Goal: Information Seeking & Learning: Find specific fact

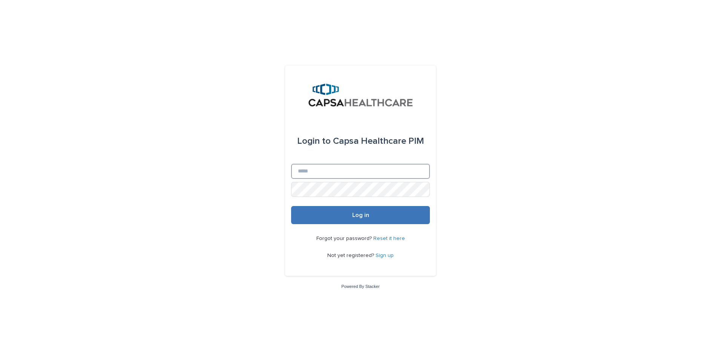
type input "**********"
click at [382, 220] on button "Log in" at bounding box center [360, 215] width 139 height 18
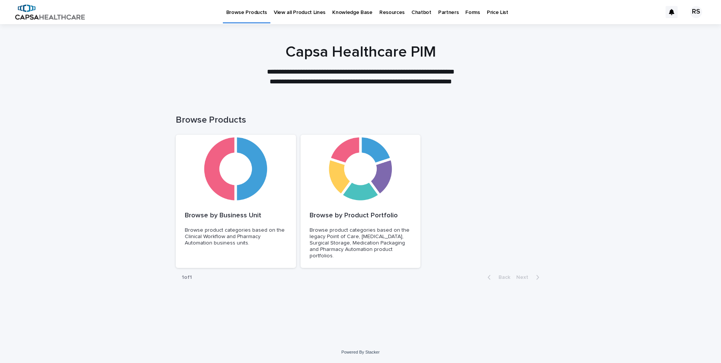
click at [487, 15] on p "Price List" at bounding box center [497, 8] width 21 height 16
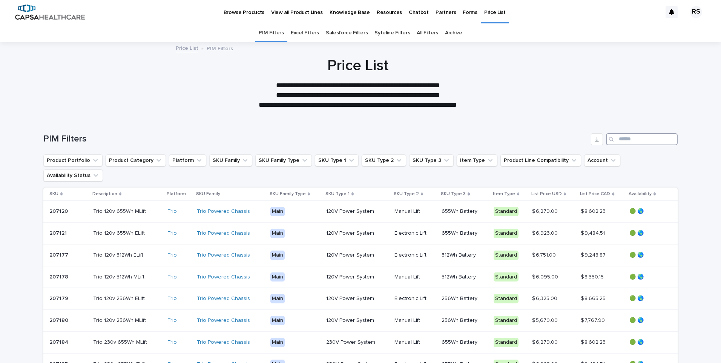
click at [641, 137] on input "Search" at bounding box center [642, 139] width 72 height 12
type input "*****"
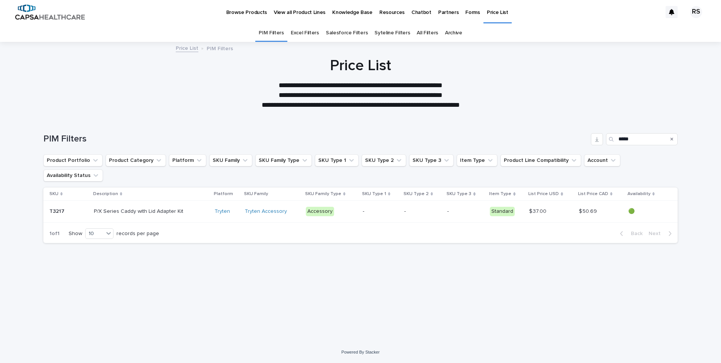
click at [75, 208] on p at bounding box center [68, 211] width 39 height 6
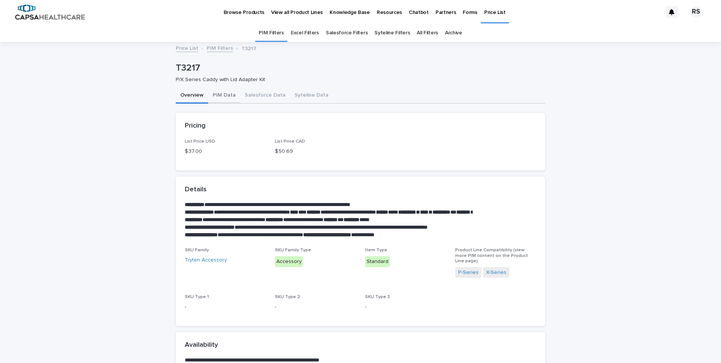
click at [221, 99] on button "PIM Data" at bounding box center [224, 96] width 32 height 16
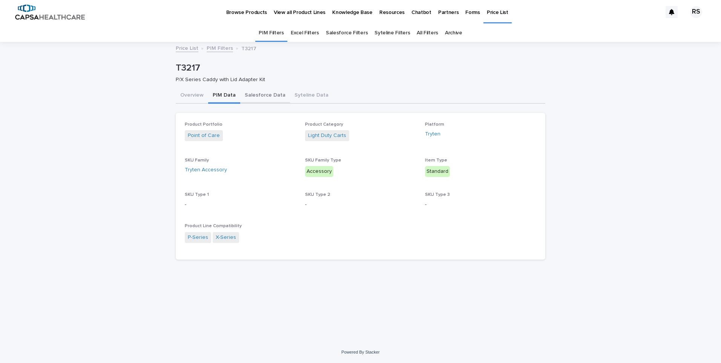
click at [267, 97] on button "Salesforce Data" at bounding box center [265, 96] width 50 height 16
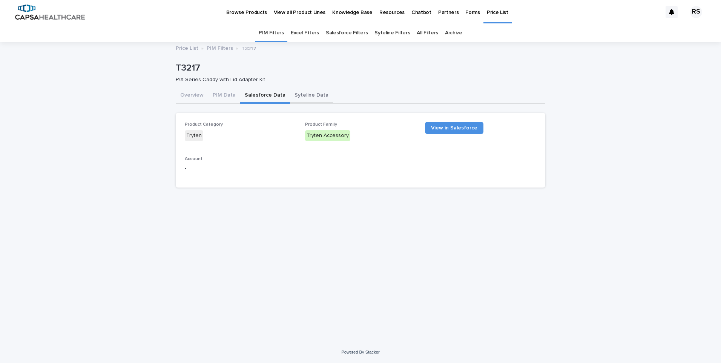
click at [290, 94] on button "Syteline Data" at bounding box center [311, 96] width 43 height 16
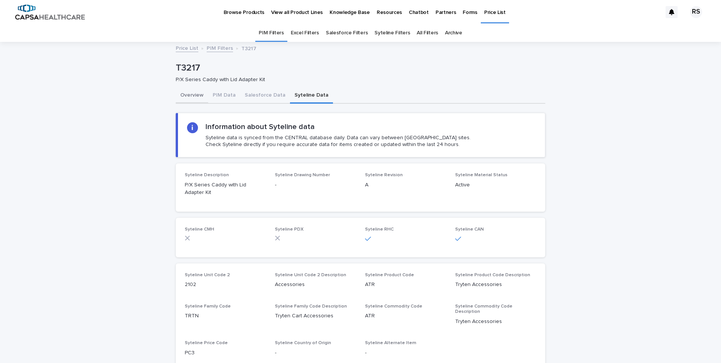
click at [190, 98] on button "Overview" at bounding box center [192, 96] width 32 height 16
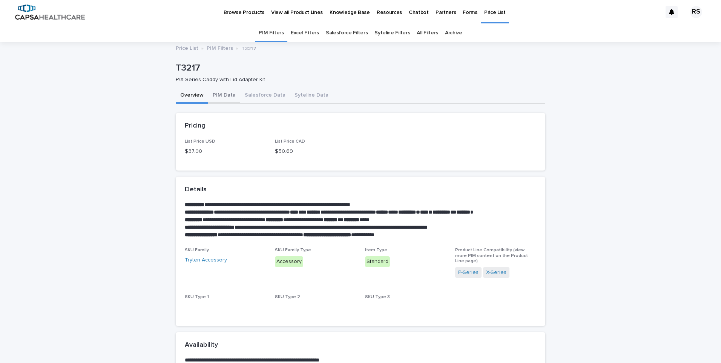
click at [215, 97] on button "PIM Data" at bounding box center [224, 96] width 32 height 16
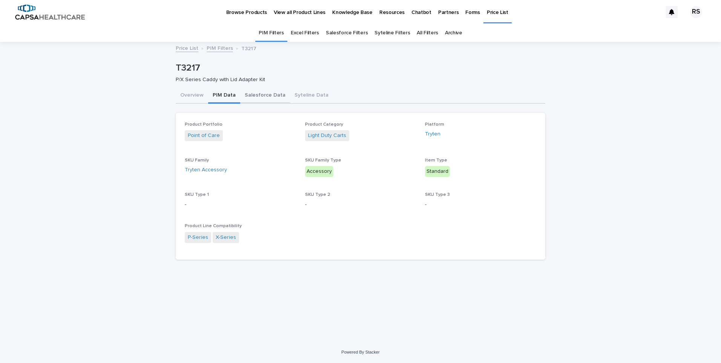
click at [253, 96] on button "Salesforce Data" at bounding box center [265, 96] width 50 height 16
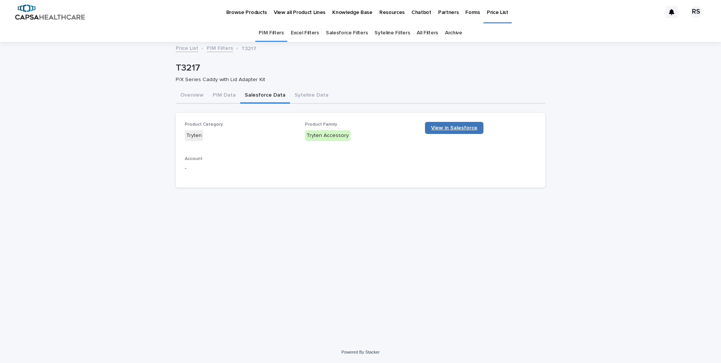
click at [434, 123] on link "View in Salesforce" at bounding box center [454, 128] width 58 height 12
click at [305, 93] on button "Syteline Data" at bounding box center [311, 96] width 43 height 16
